Goal: Information Seeking & Learning: Learn about a topic

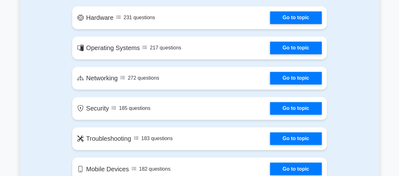
scroll to position [429, 0]
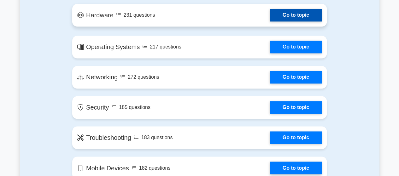
click at [298, 13] on link "Go to topic" at bounding box center [296, 15] width 52 height 13
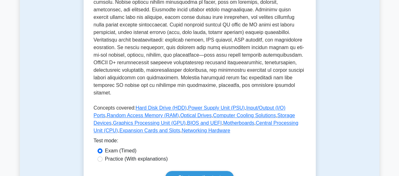
scroll to position [265, 0]
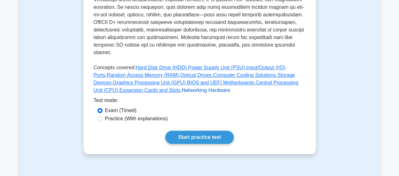
click at [181, 88] on link "Networking Hardware" at bounding box center [205, 90] width 49 height 5
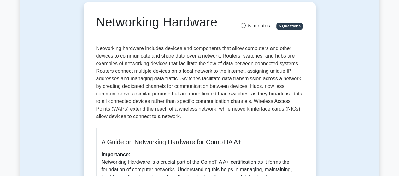
scroll to position [63, 0]
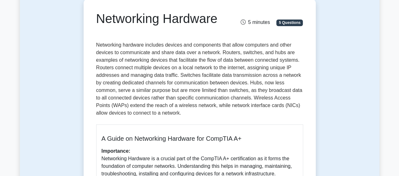
click at [171, 84] on p "Networking hardware includes devices and components that allow computers and ot…" at bounding box center [199, 80] width 207 height 78
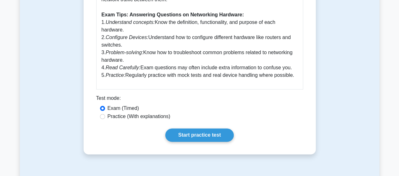
scroll to position [315, 0]
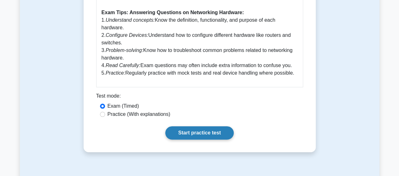
click at [200, 130] on link "Start practice test" at bounding box center [199, 132] width 68 height 13
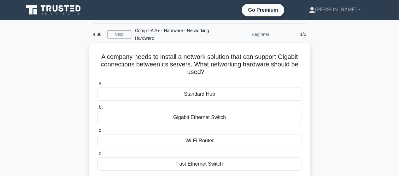
click at [190, 112] on div "Gigabit Ethernet Switch" at bounding box center [199, 117] width 204 height 13
click at [97, 109] on input "b. Gigabit Ethernet Switch" at bounding box center [97, 107] width 0 height 4
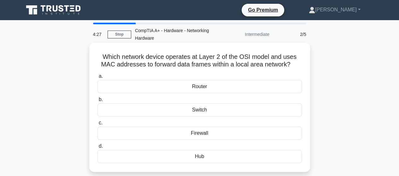
click at [192, 161] on div "Hub" at bounding box center [199, 156] width 204 height 13
click at [97, 148] on input "d. Hub" at bounding box center [97, 146] width 0 height 4
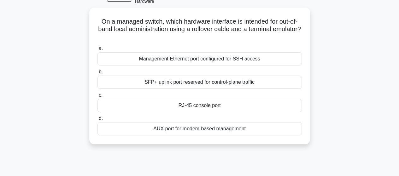
scroll to position [38, 0]
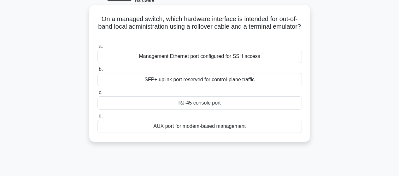
click at [164, 58] on div "Management Ethernet port configured for SSH access" at bounding box center [199, 56] width 204 height 13
click at [97, 48] on input "a. Management Ethernet port configured for SSH access" at bounding box center [97, 46] width 0 height 4
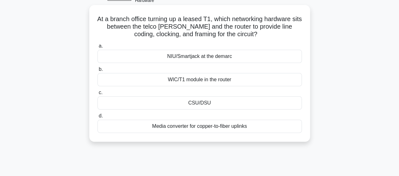
click at [225, 129] on div "Media converter for copper-to-fiber uplinks" at bounding box center [199, 126] width 204 height 13
click at [97, 118] on input "d. Media converter for copper-to-fiber uplinks" at bounding box center [97, 116] width 0 height 4
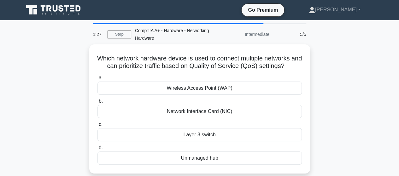
scroll to position [13, 0]
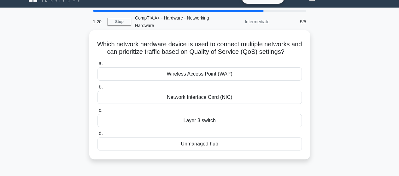
click at [210, 125] on div "Layer 3 switch" at bounding box center [199, 120] width 204 height 13
click at [97, 112] on input "c. Layer 3 switch" at bounding box center [97, 110] width 0 height 4
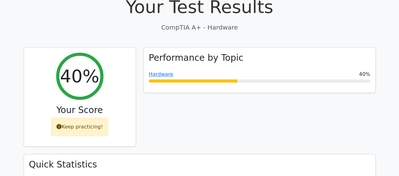
scroll to position [189, 0]
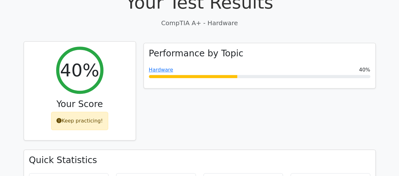
click at [82, 112] on div "Keep practicing!" at bounding box center [79, 121] width 57 height 18
click at [60, 118] on icon at bounding box center [58, 120] width 5 height 5
drag, startPoint x: 60, startPoint y: 108, endPoint x: 85, endPoint y: 99, distance: 26.0
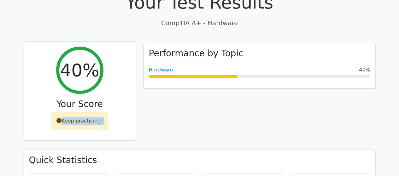
click at [85, 112] on div "Keep practicing!" at bounding box center [79, 121] width 57 height 18
click at [118, 99] on h3 "Your Score" at bounding box center [79, 104] width 101 height 11
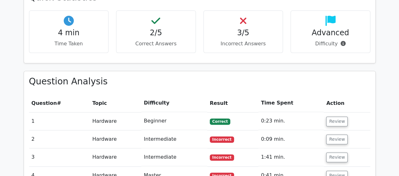
scroll to position [391, 0]
